Goal: Task Accomplishment & Management: Manage account settings

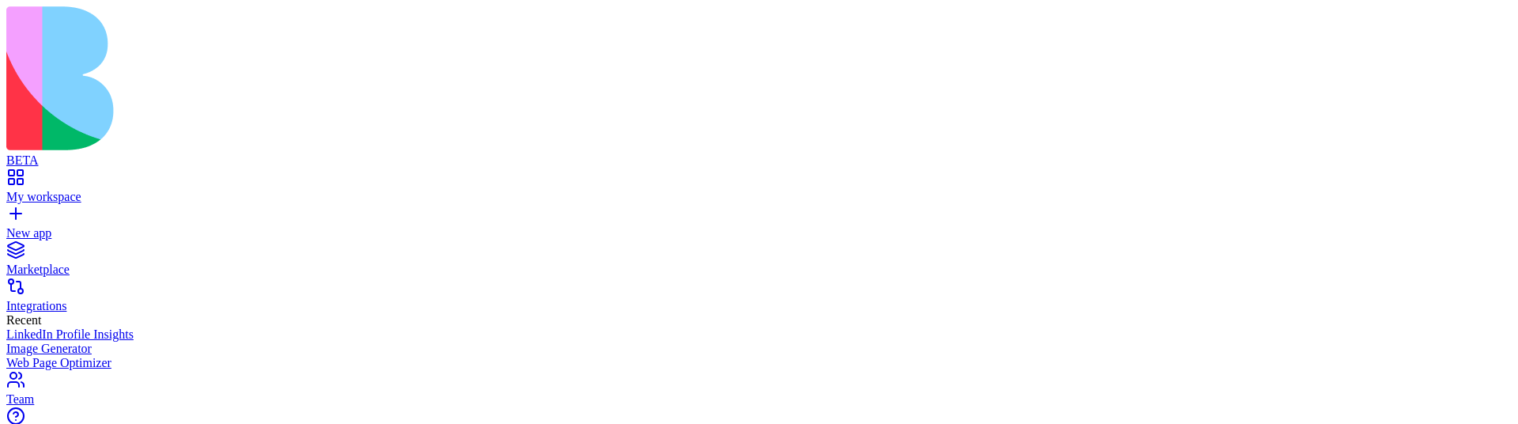
scroll to position [0, 0]
type input "*"
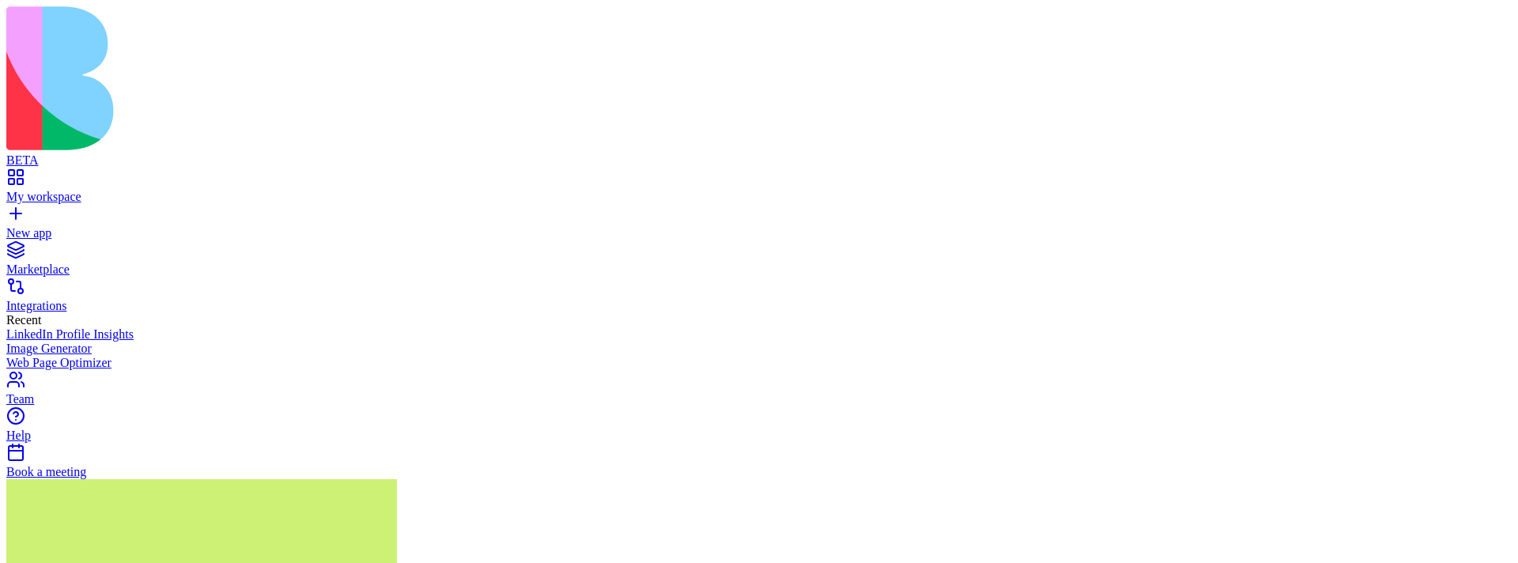
scroll to position [112, 0]
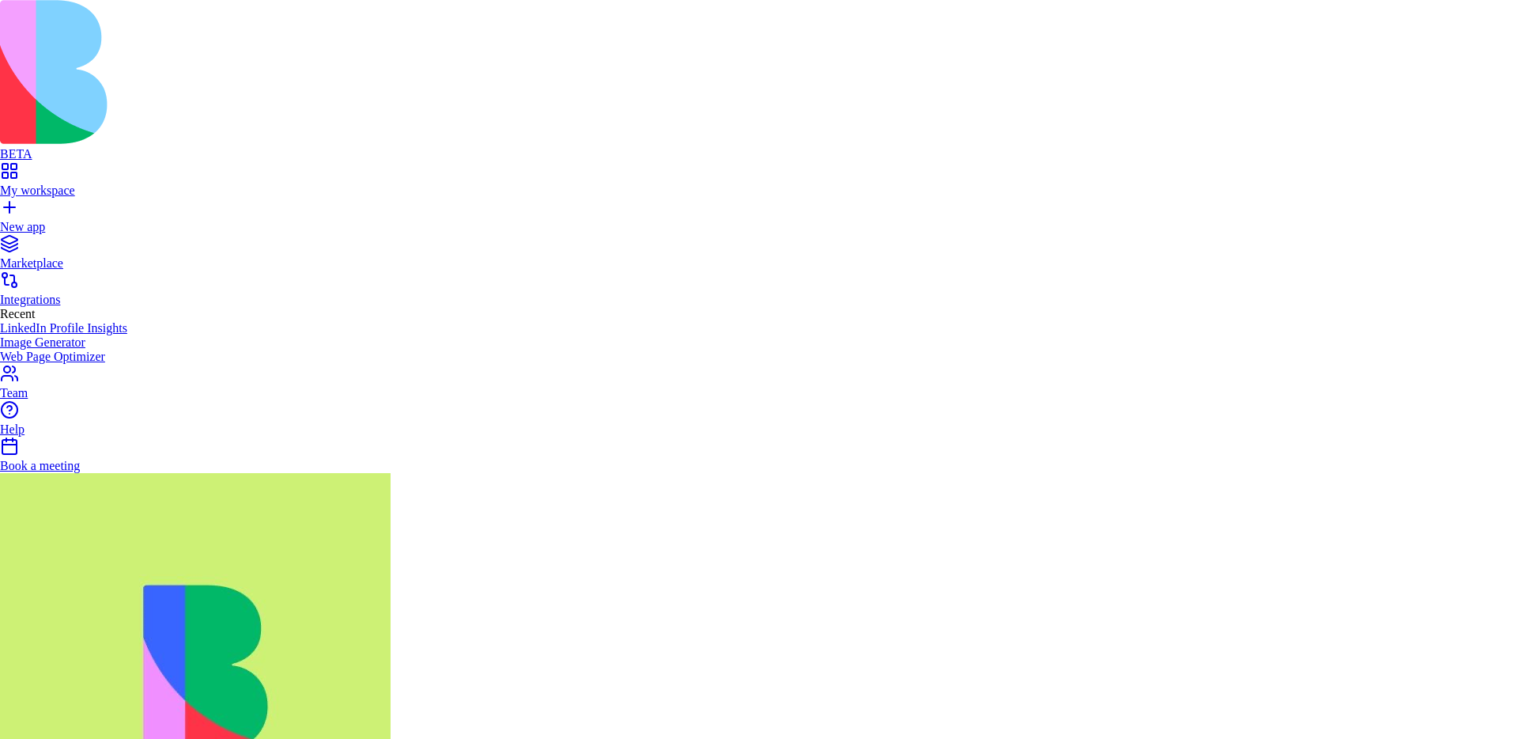
type input "**********"
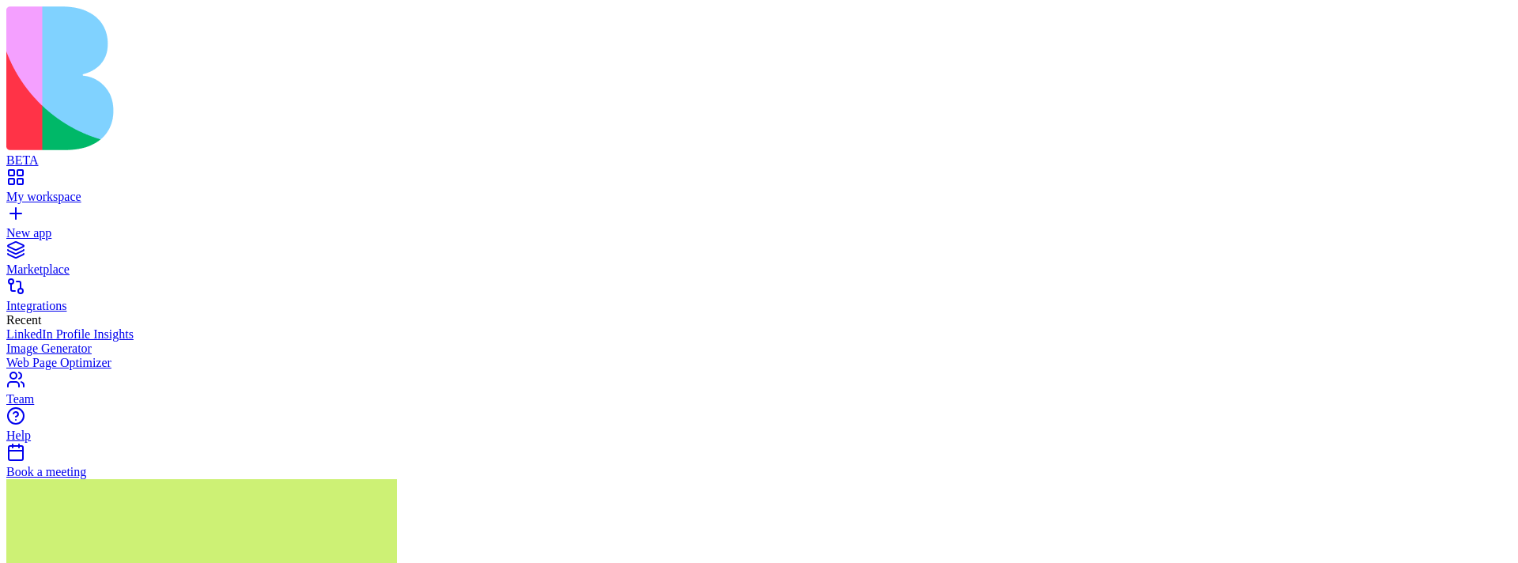
type input "*"
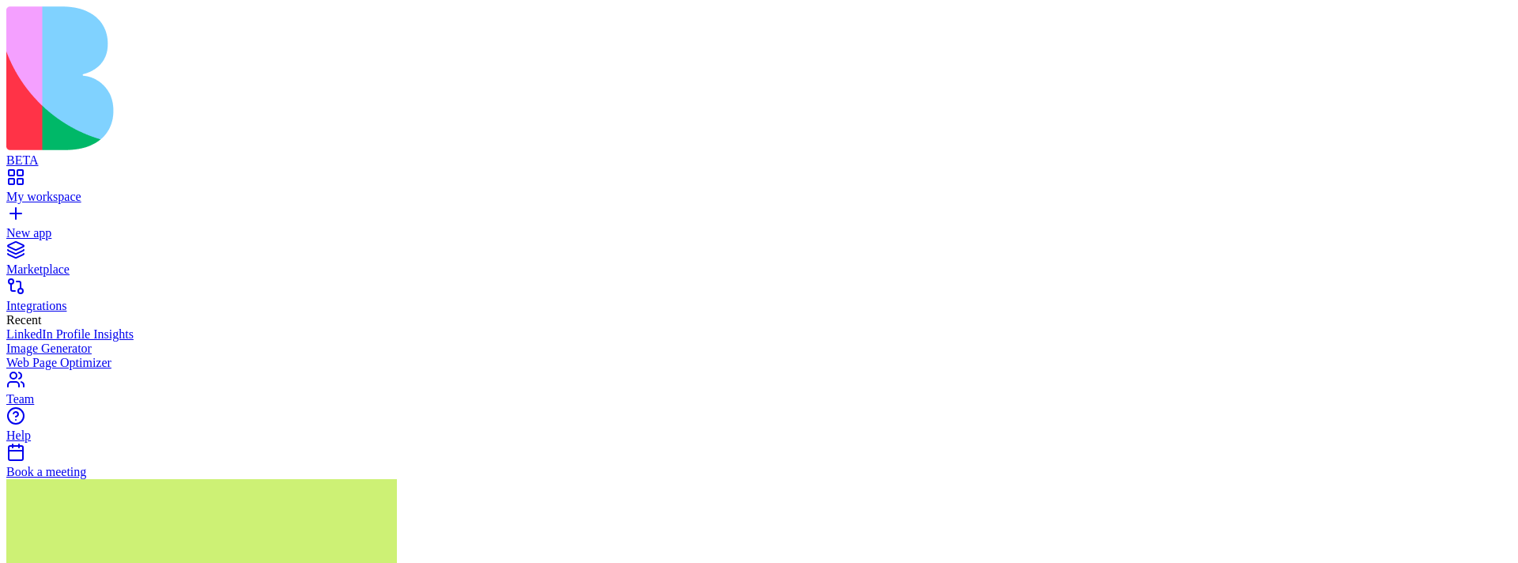
drag, startPoint x: 693, startPoint y: 231, endPoint x: 682, endPoint y: 231, distance: 10.3
